Goal: Task Accomplishment & Management: Manage account settings

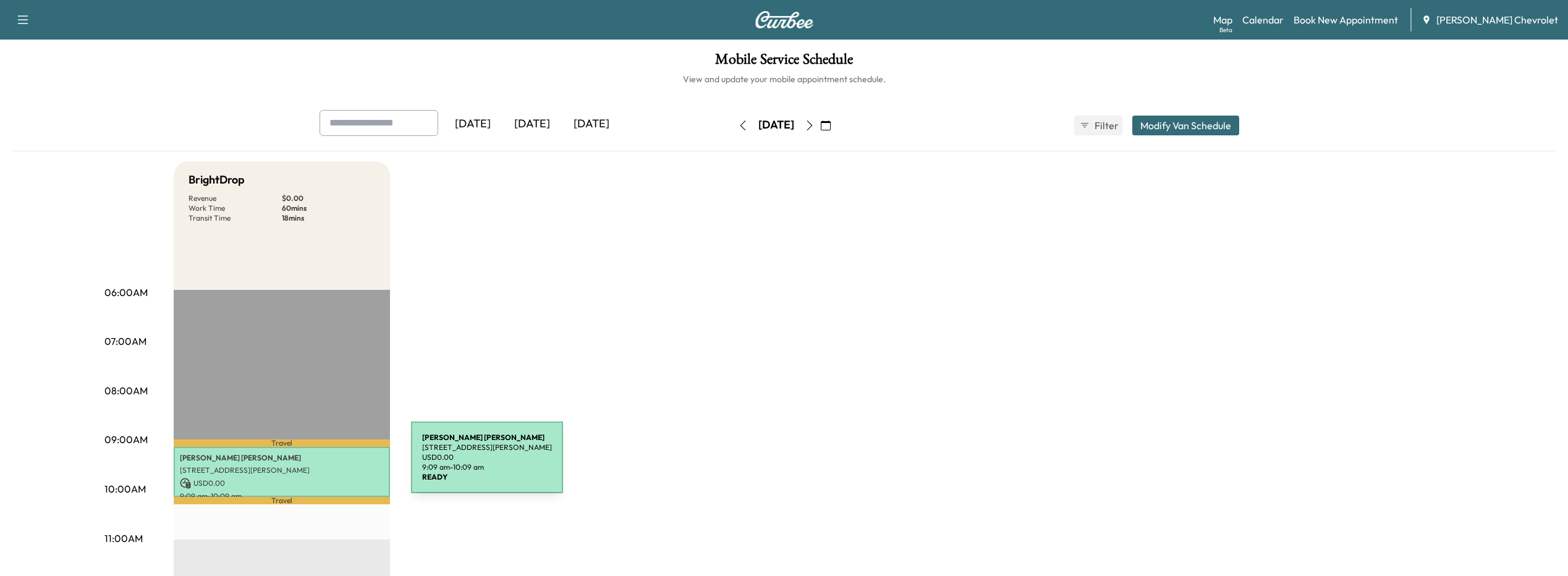
click at [320, 461] on div "[PERSON_NAME] [STREET_ADDRESS][PERSON_NAME] USD 0.00 9:09 am - 10:09 am" at bounding box center [281, 472] width 216 height 50
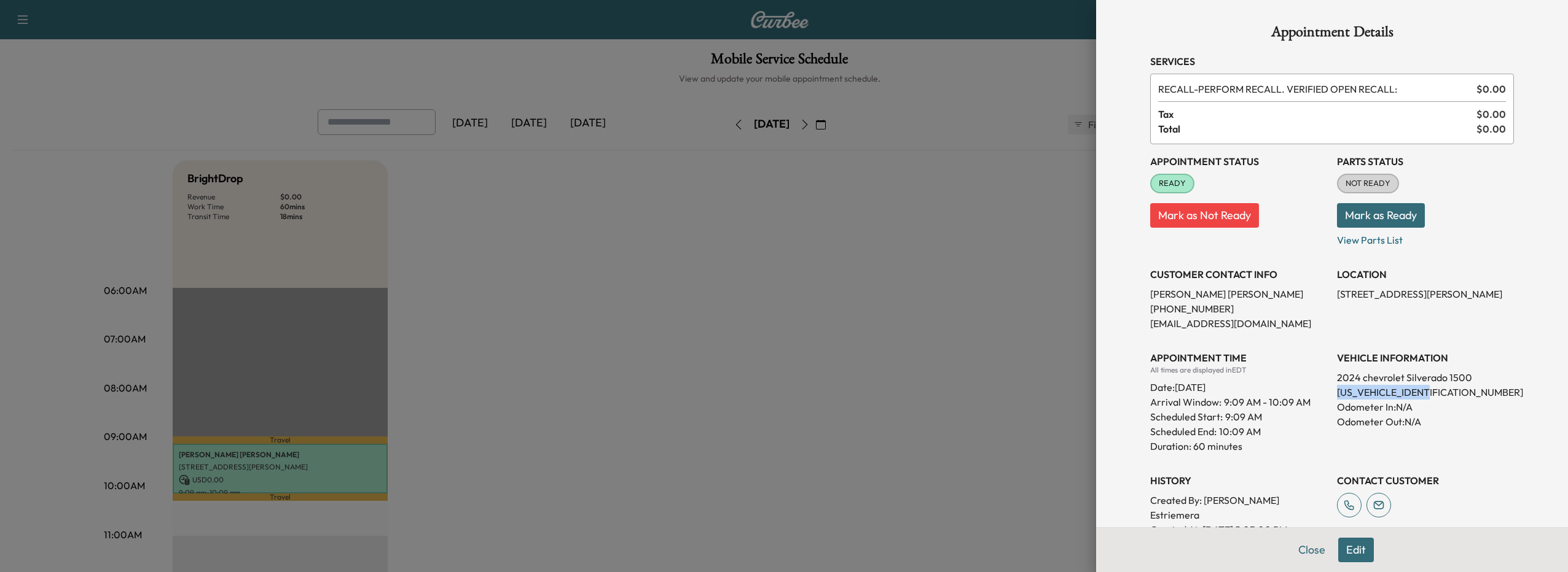
drag, startPoint x: 1326, startPoint y: 391, endPoint x: 1446, endPoint y: 395, distance: 120.1
click at [1446, 395] on div "Appointment Status READY Mark as Not Ready Parts Status NOT READY Mark as Ready…" at bounding box center [1332, 356] width 364 height 423
drag, startPoint x: 1446, startPoint y: 395, endPoint x: 1423, endPoint y: 392, distance: 23.2
copy p "[US_VEHICLE_IDENTIFICATION_NUMBER]"
click at [511, 154] on div at bounding box center [784, 286] width 1568 height 572
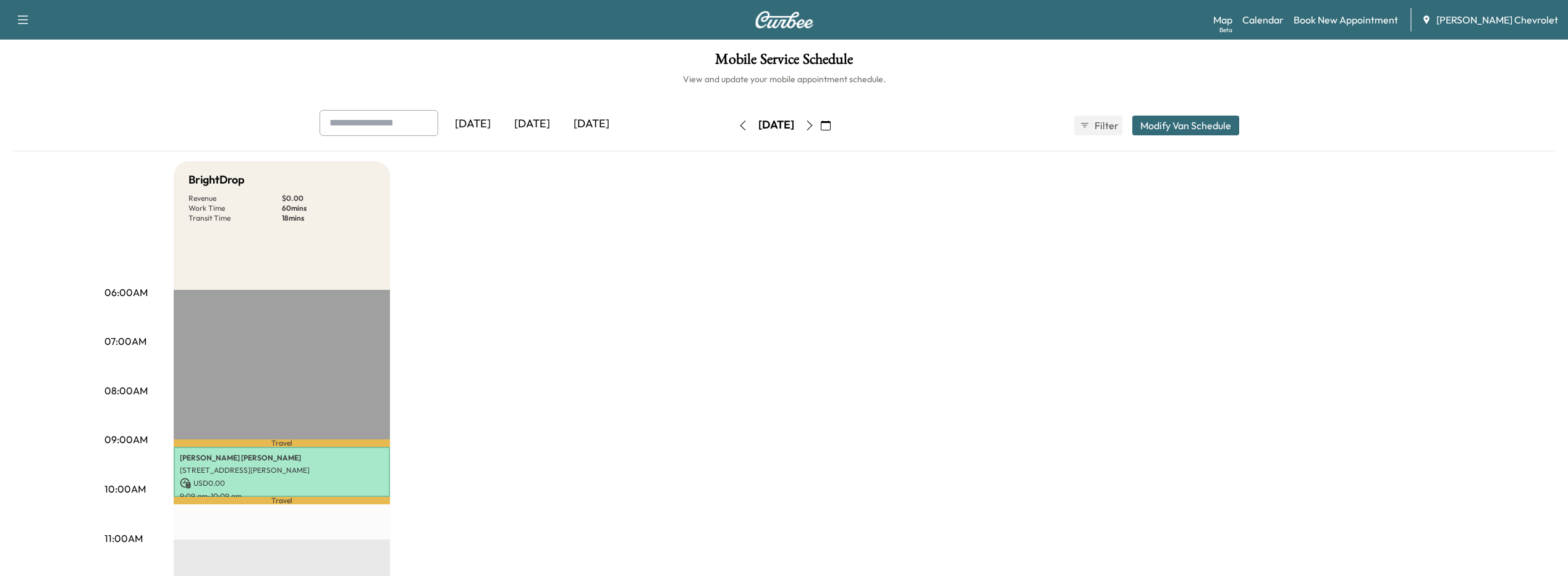
click at [601, 123] on div "[DATE]" at bounding box center [591, 124] width 59 height 28
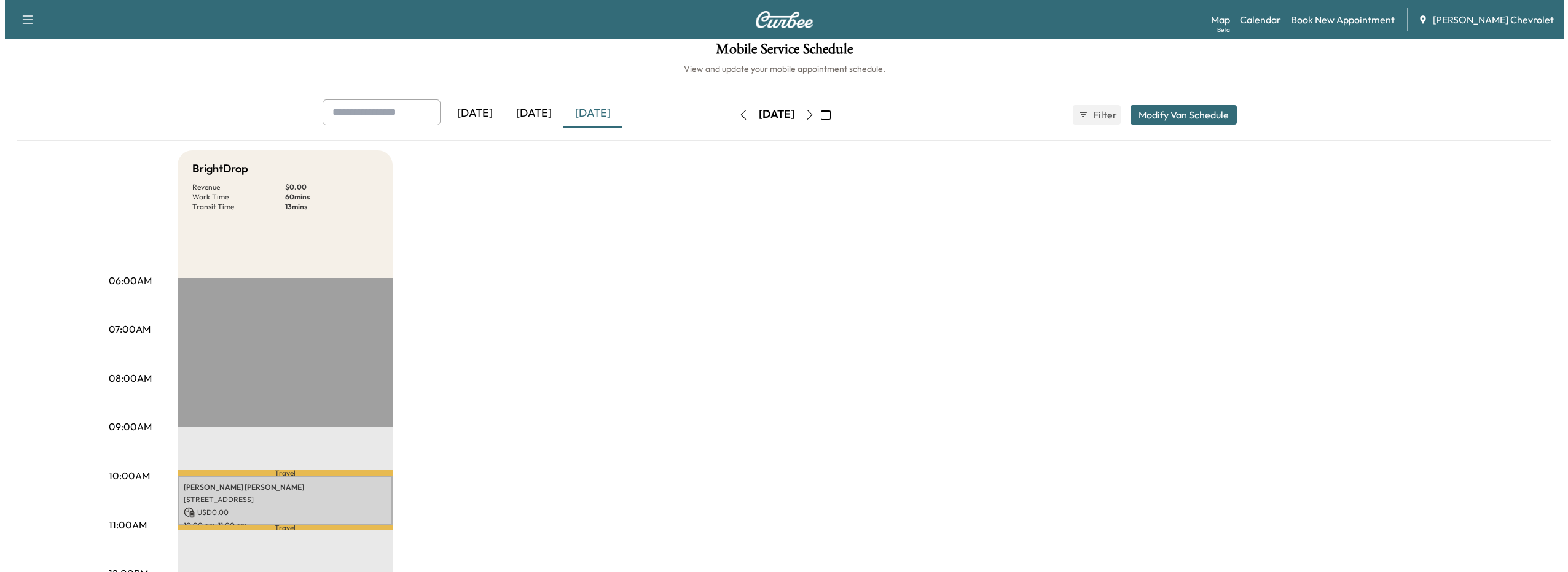
scroll to position [245, 0]
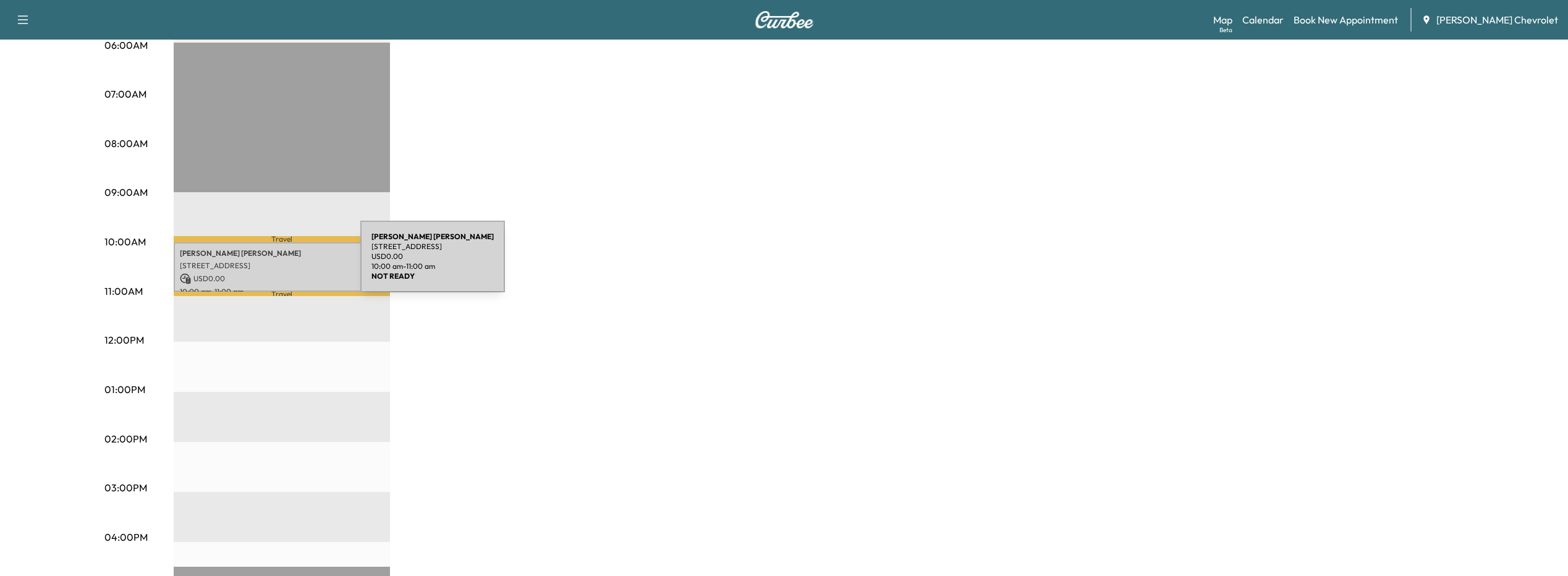
click at [268, 264] on p "3373 23rd street, Wyandotte, MI 48192, USA" at bounding box center [282, 266] width 204 height 10
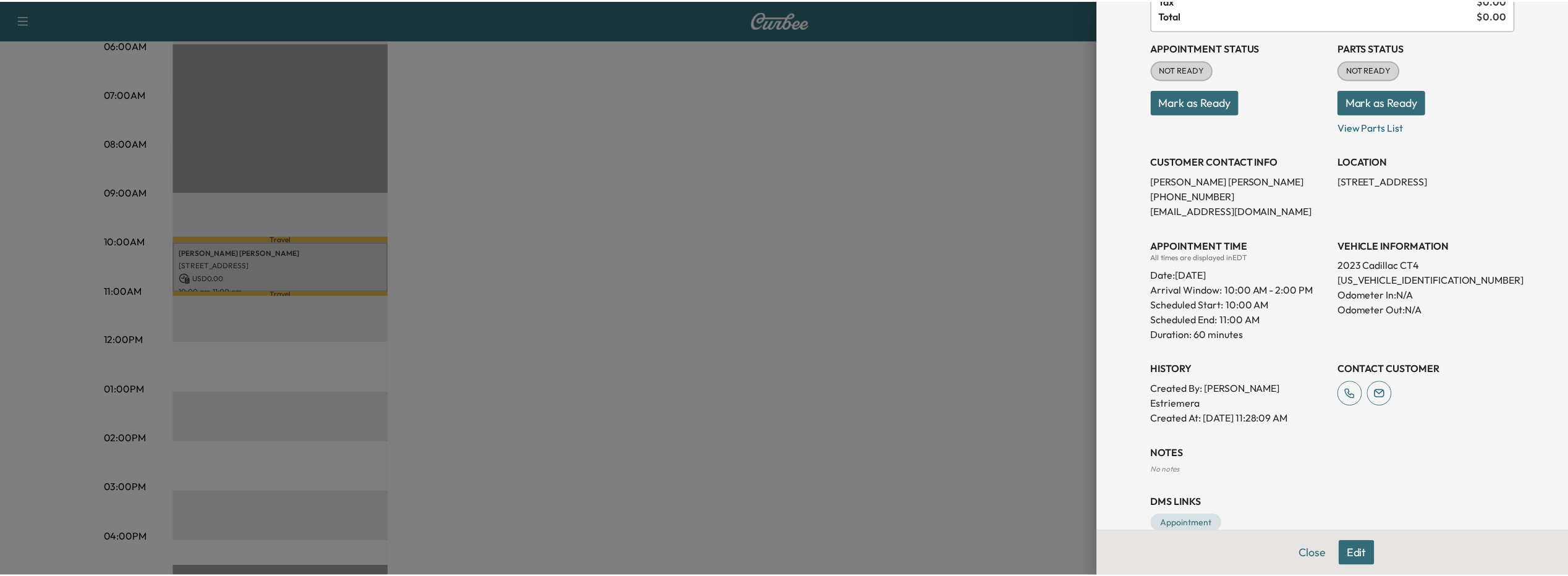
scroll to position [124, 0]
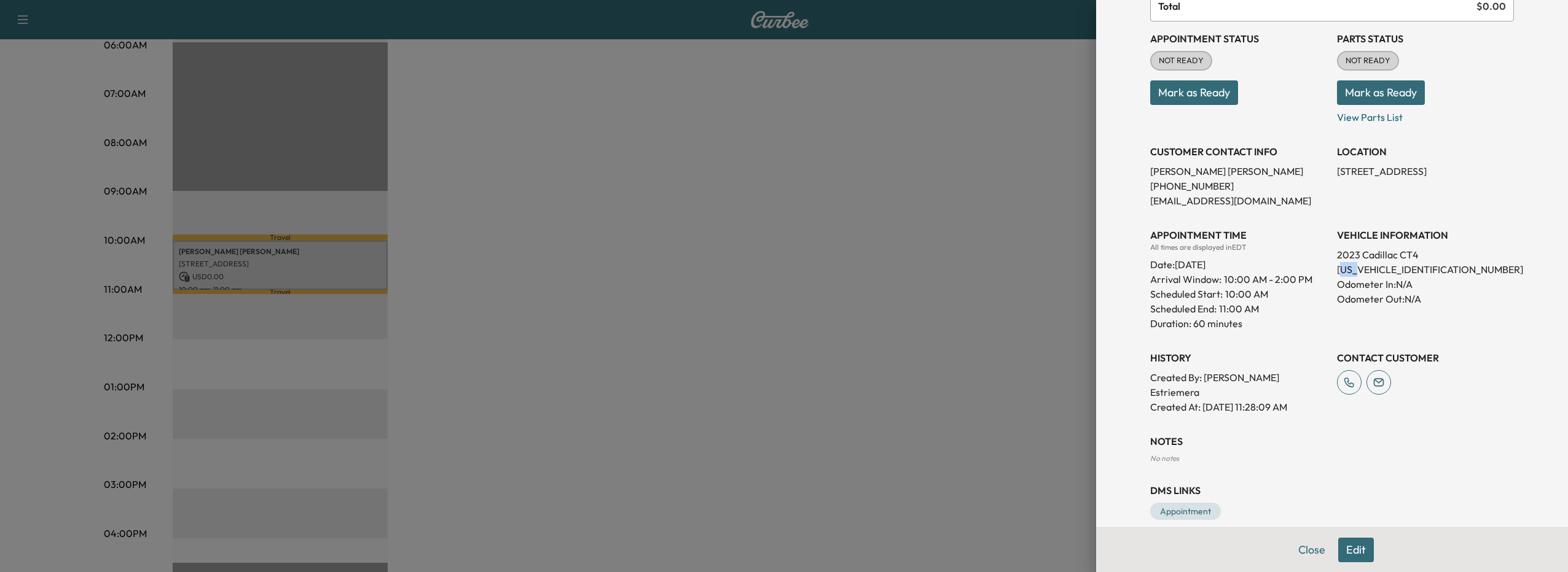
drag, startPoint x: 1331, startPoint y: 269, endPoint x: 1352, endPoint y: 267, distance: 21.1
click at [1352, 267] on p "1G6DC5RKXP0109041" at bounding box center [1425, 269] width 177 height 15
drag, startPoint x: 1352, startPoint y: 267, endPoint x: 1328, endPoint y: 270, distance: 24.2
click at [1337, 270] on p "1G6DC5RKXP0109041" at bounding box center [1425, 269] width 177 height 15
drag, startPoint x: 1328, startPoint y: 271, endPoint x: 1425, endPoint y: 269, distance: 97.0
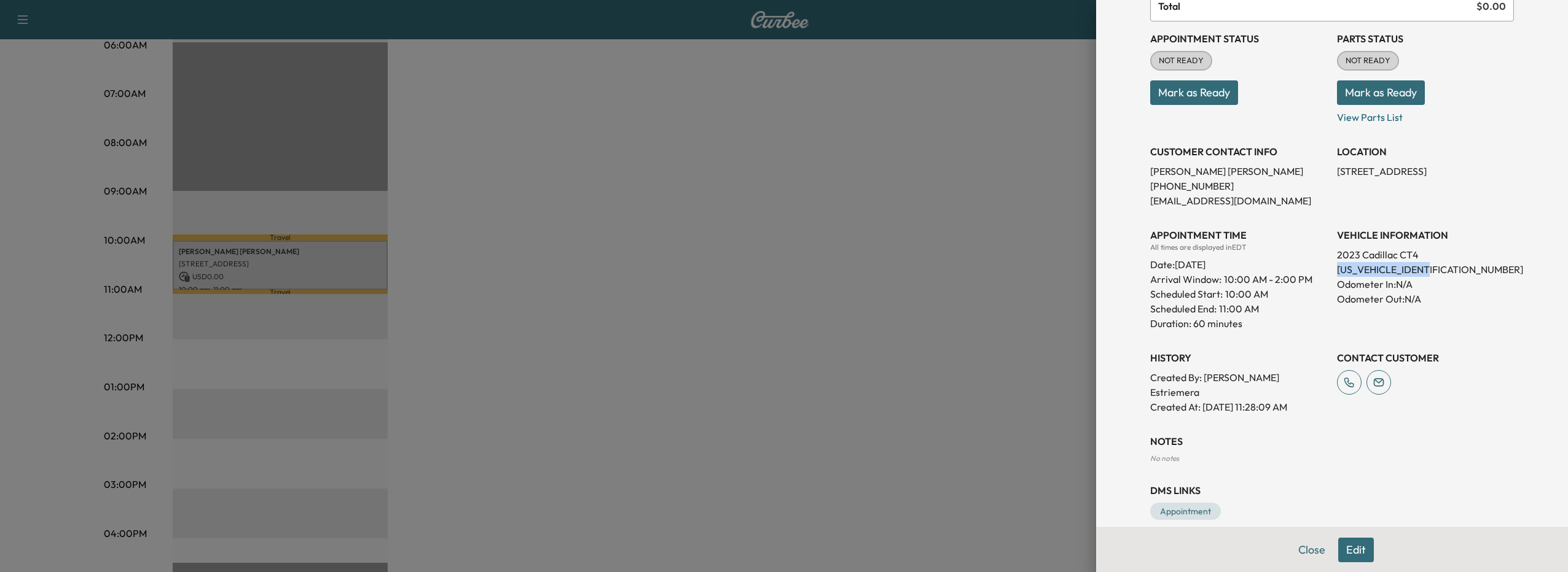
click at [1425, 269] on p "1G6DC5RKXP0109041" at bounding box center [1425, 269] width 177 height 15
drag, startPoint x: 1425, startPoint y: 269, endPoint x: 1411, endPoint y: 271, distance: 14.1
copy p "1G6DC5RKXP0109041"
click at [910, 194] on div at bounding box center [784, 286] width 1568 height 572
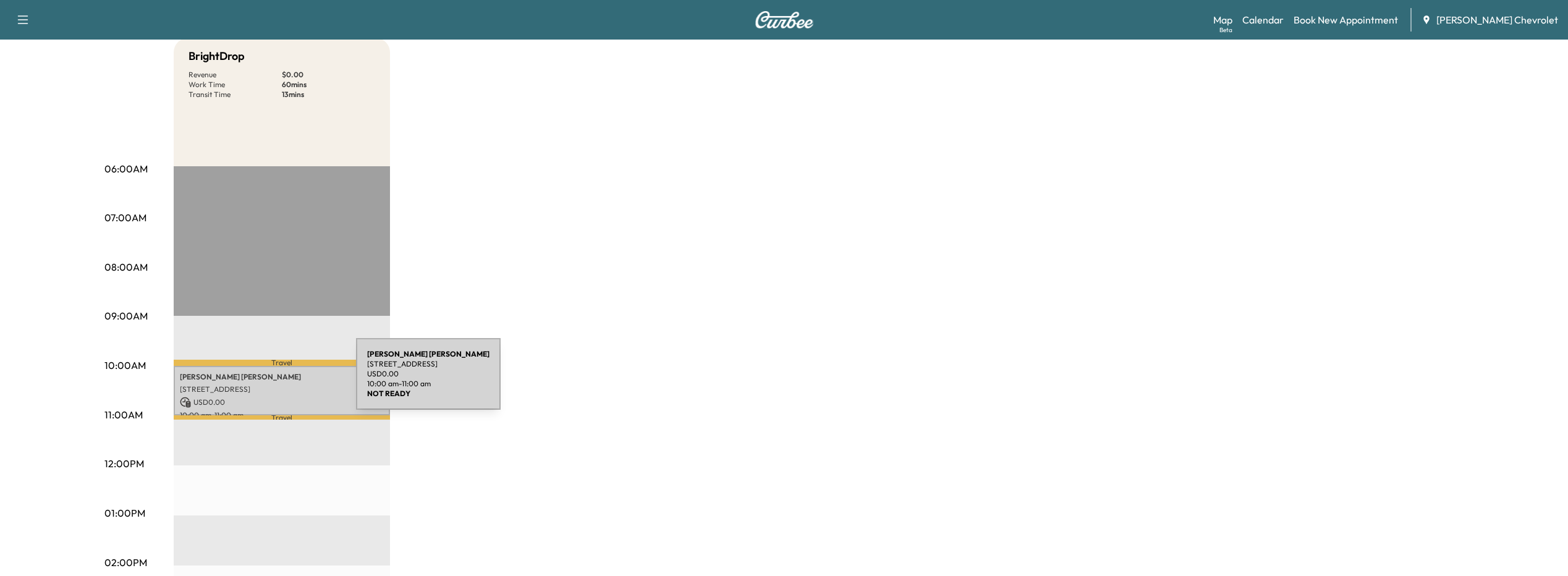
click at [264, 385] on p "3373 23rd street, Wyandotte, MI 48192, USA" at bounding box center [282, 390] width 204 height 10
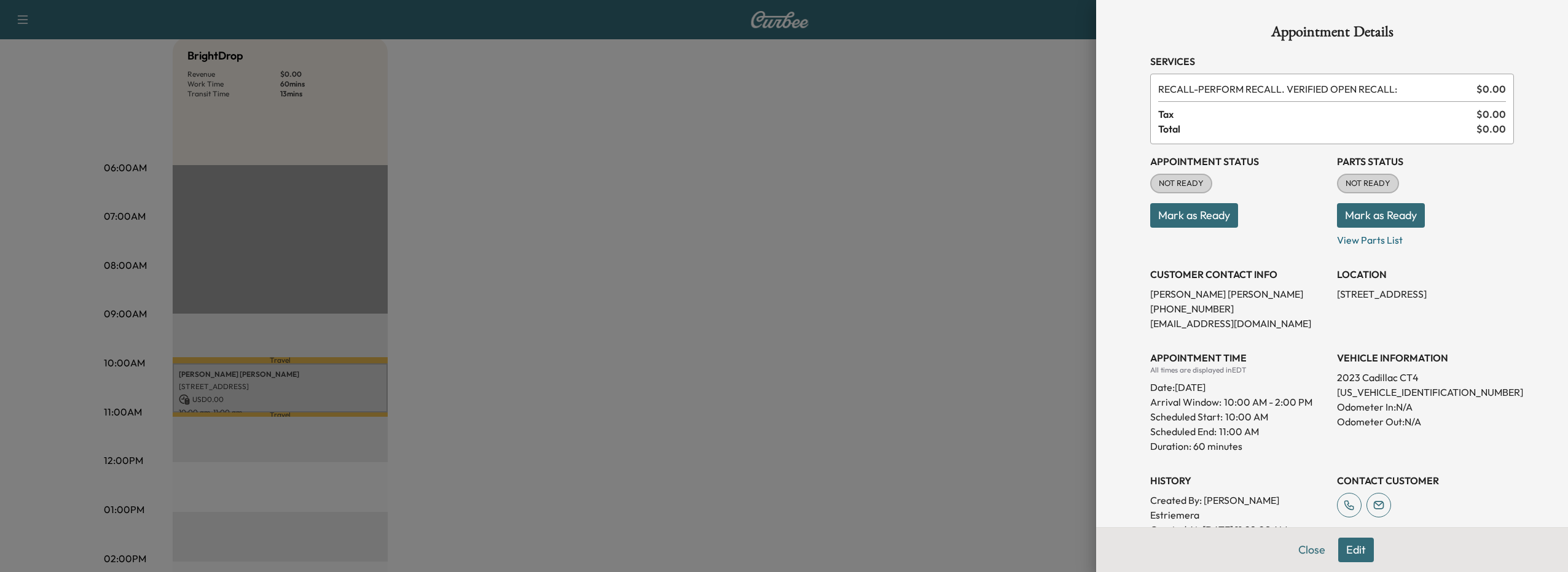
click at [1035, 433] on div at bounding box center [784, 286] width 1568 height 572
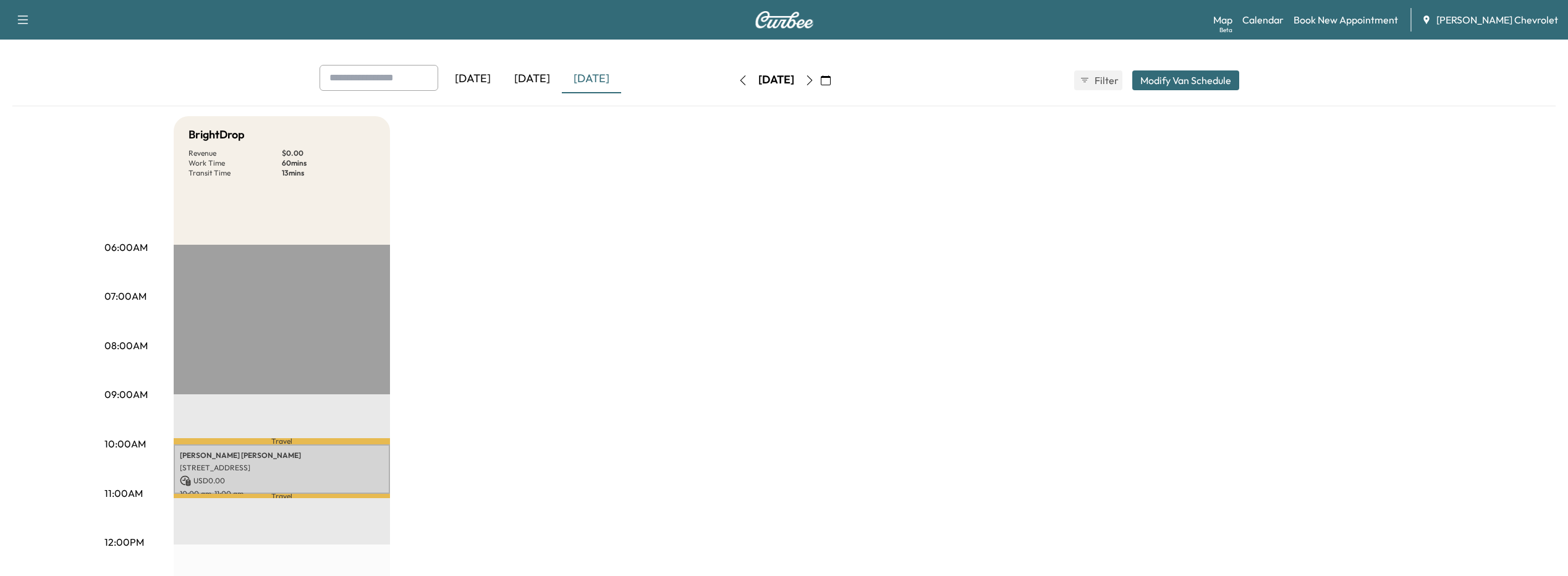
scroll to position [0, 0]
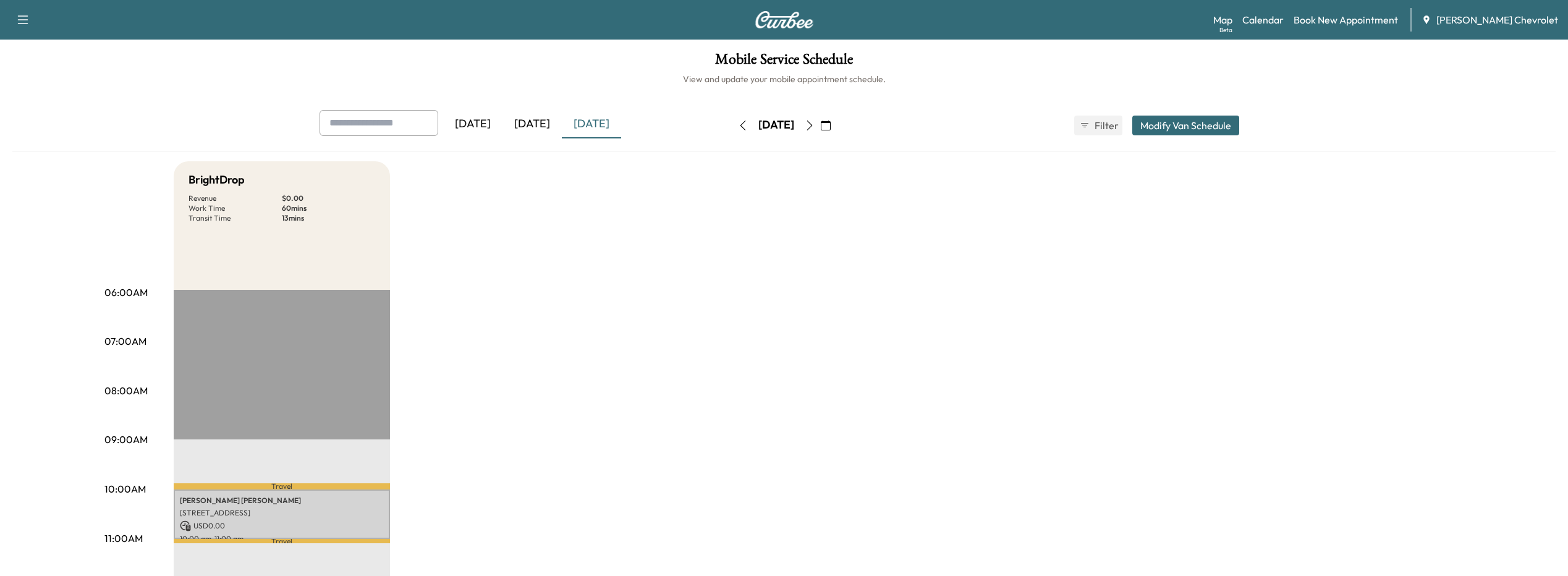
click at [814, 128] on icon "button" at bounding box center [810, 125] width 10 height 10
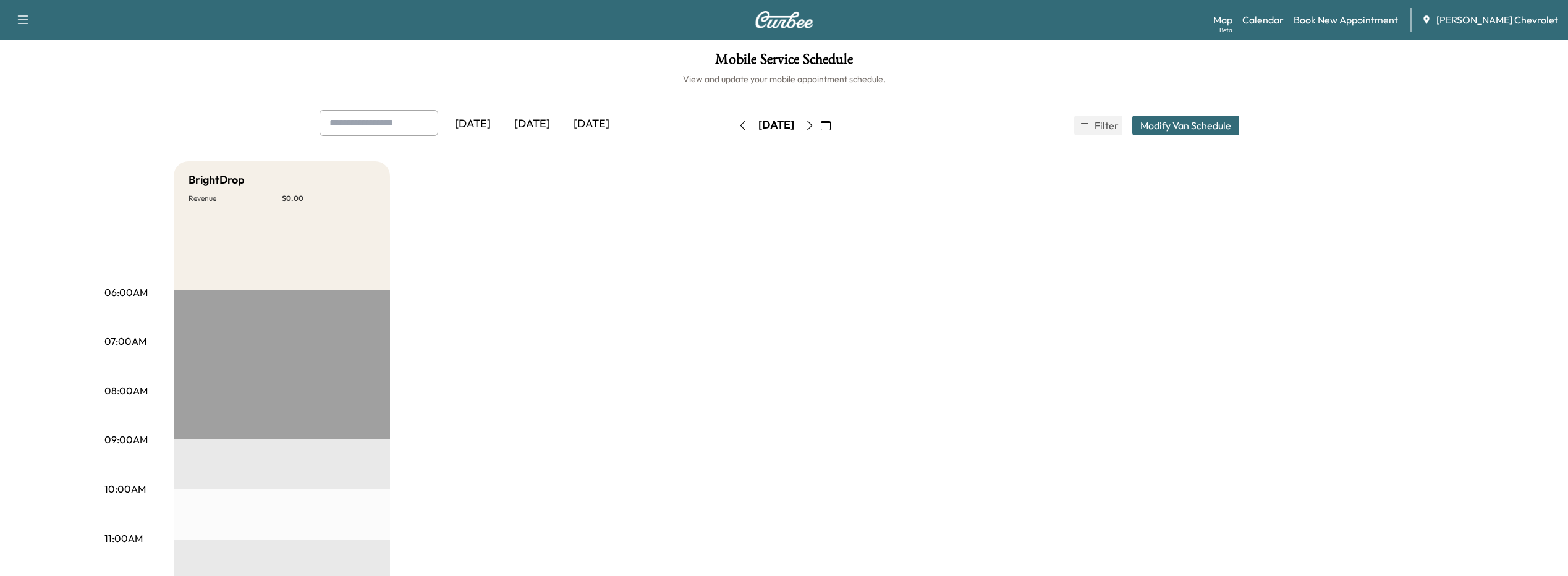
click at [812, 129] on icon "button" at bounding box center [809, 125] width 6 height 10
click at [814, 125] on icon "button" at bounding box center [810, 125] width 10 height 10
